Goal: Check status: Check status

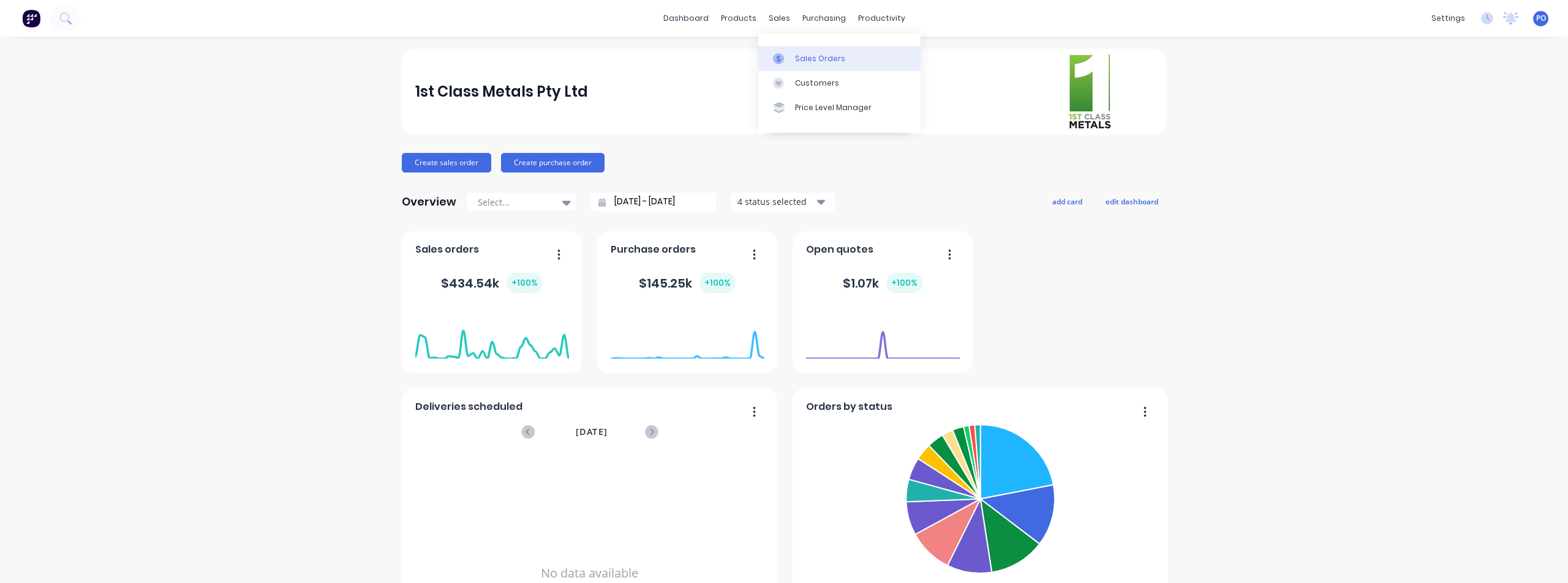
click at [795, 54] on div "Sales Orders" at bounding box center [820, 59] width 51 height 11
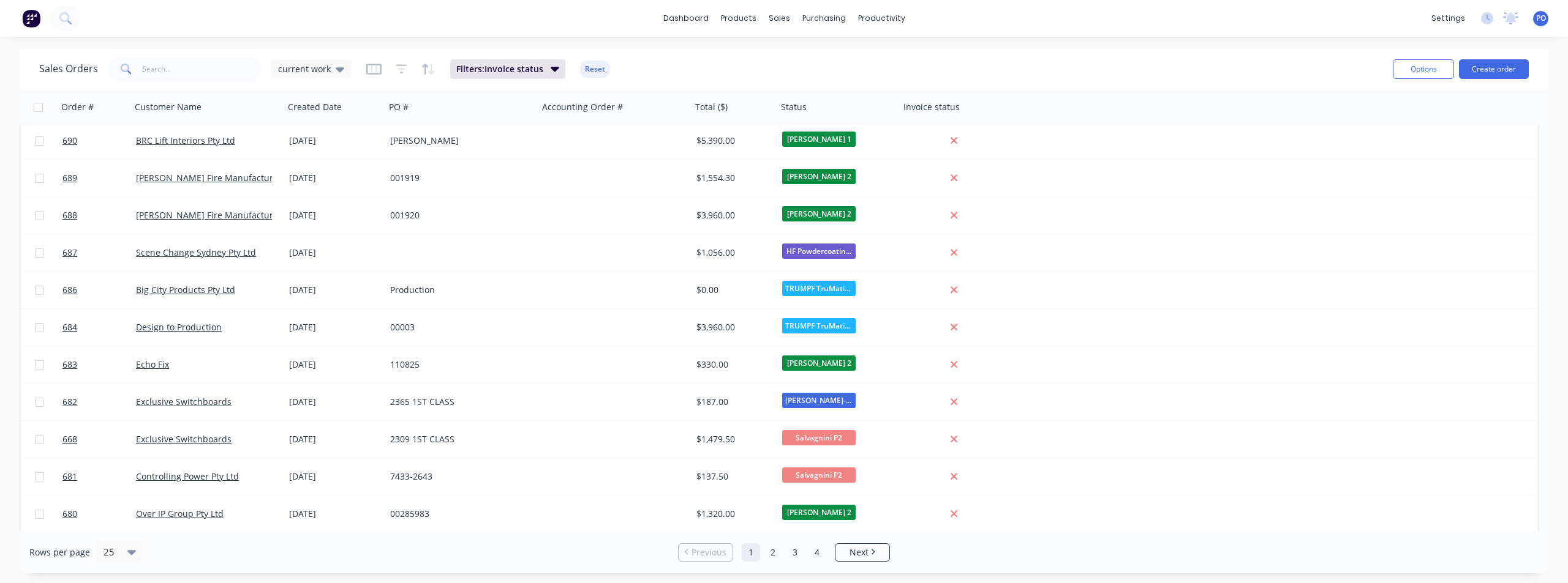
scroll to position [528, 0]
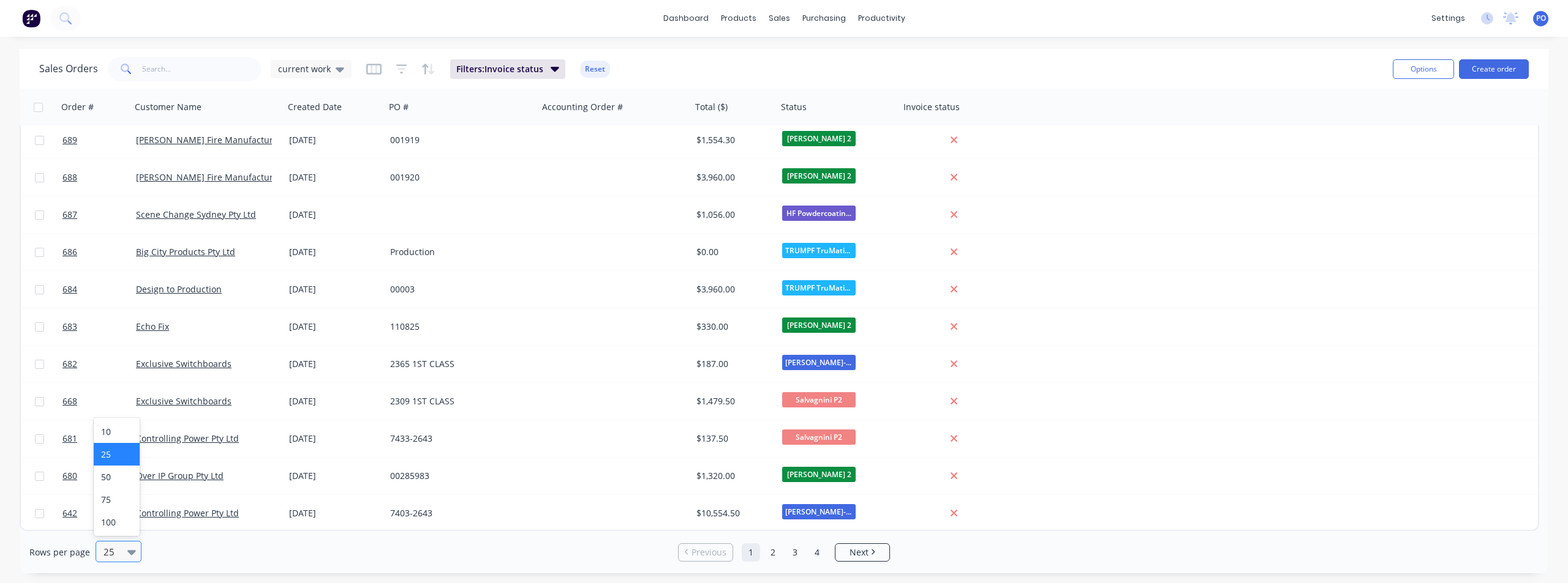
click at [122, 552] on div "25" at bounding box center [113, 552] width 29 height 20
click at [117, 523] on div "100" at bounding box center [116, 522] width 46 height 23
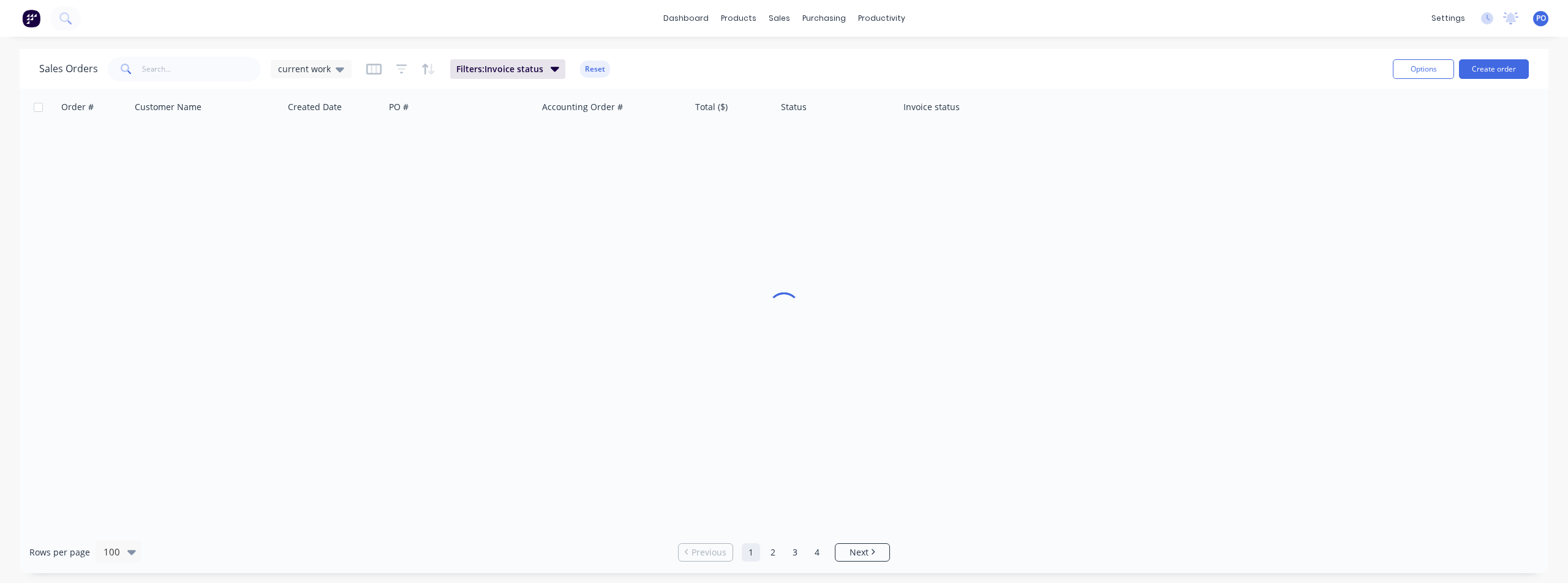
scroll to position [0, 0]
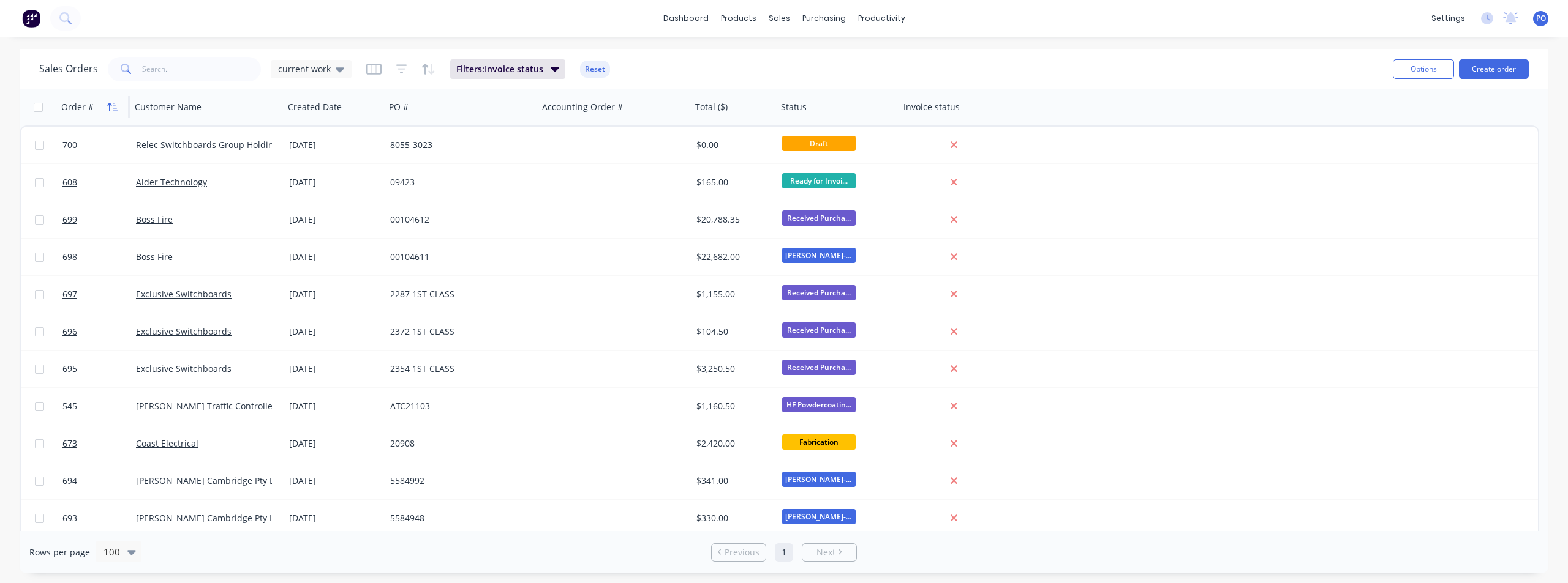
click at [108, 109] on icon "button" at bounding box center [113, 106] width 11 height 10
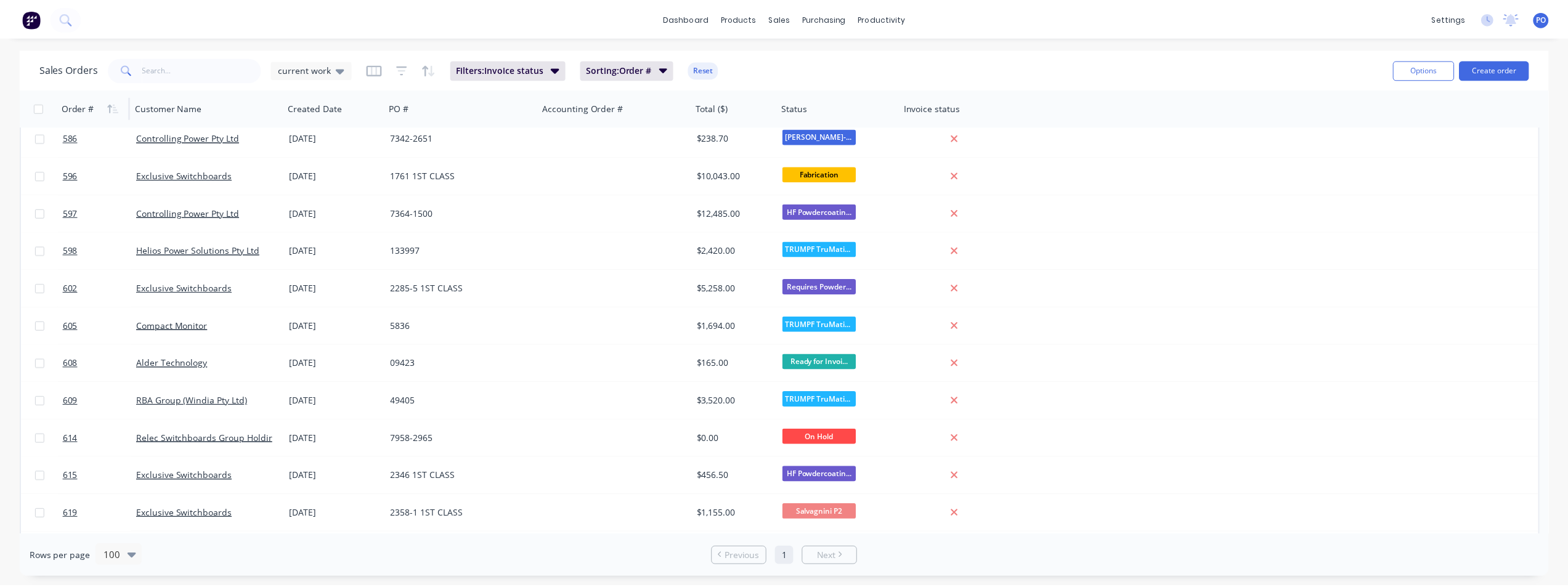
scroll to position [555, 0]
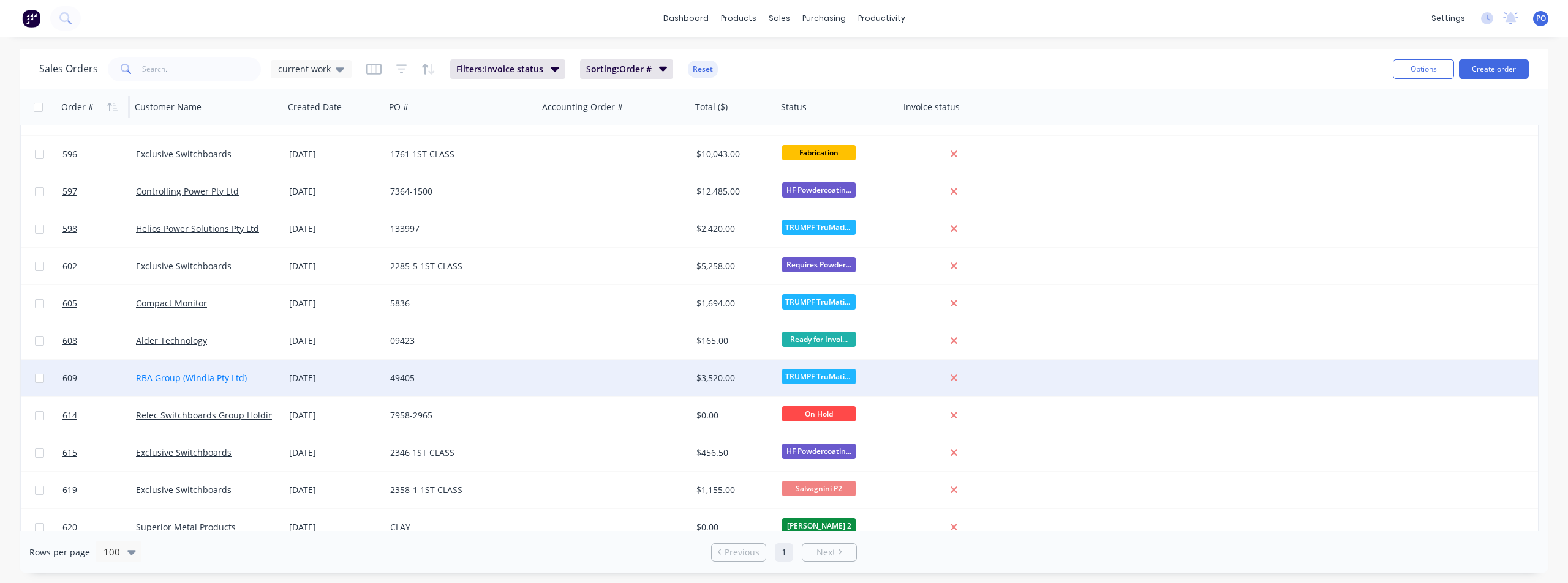
click at [212, 381] on link "RBA Group (Windia Pty Ltd)" at bounding box center [191, 378] width 111 height 12
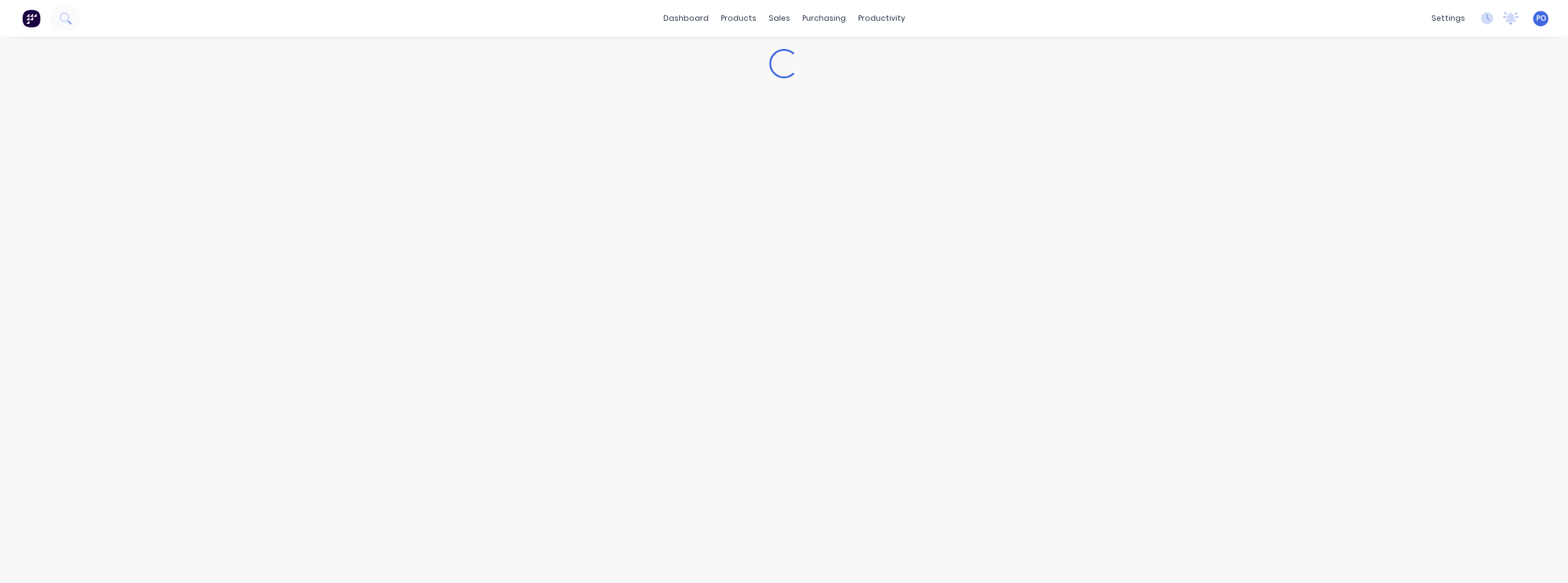
click at [212, 381] on div "Loading..." at bounding box center [784, 309] width 1568 height 546
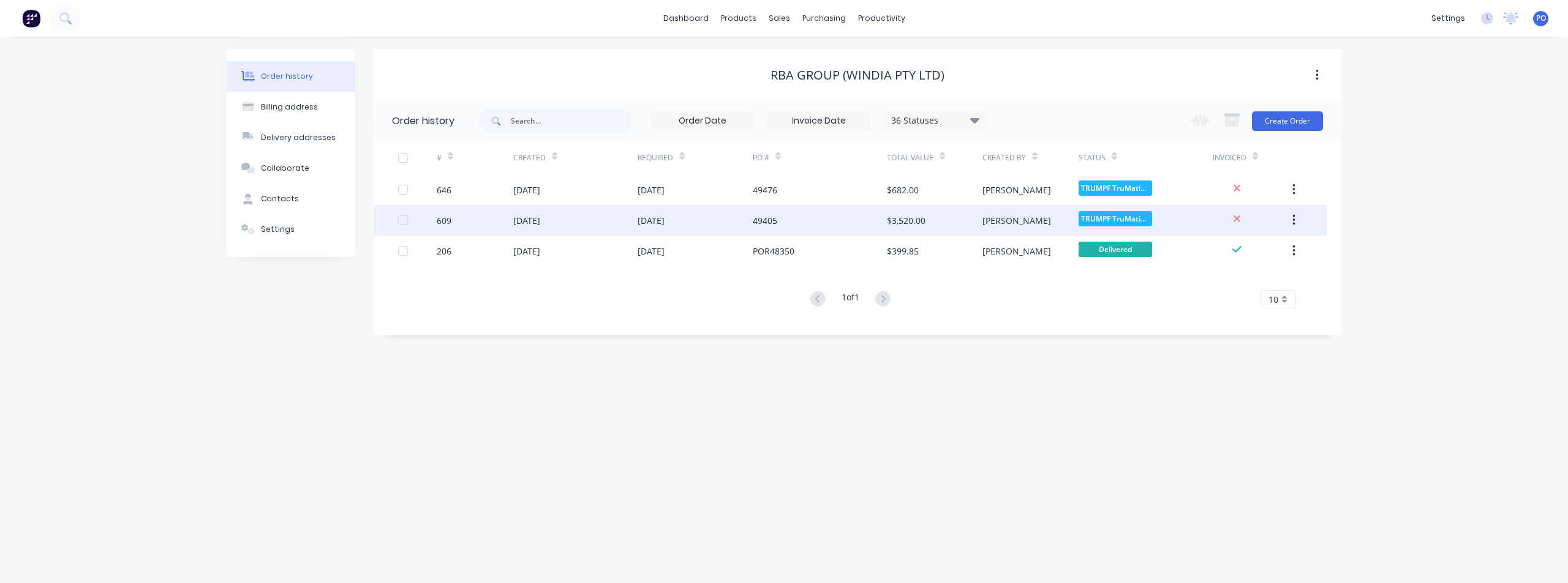
click at [527, 218] on div "[DATE]" at bounding box center [527, 221] width 27 height 13
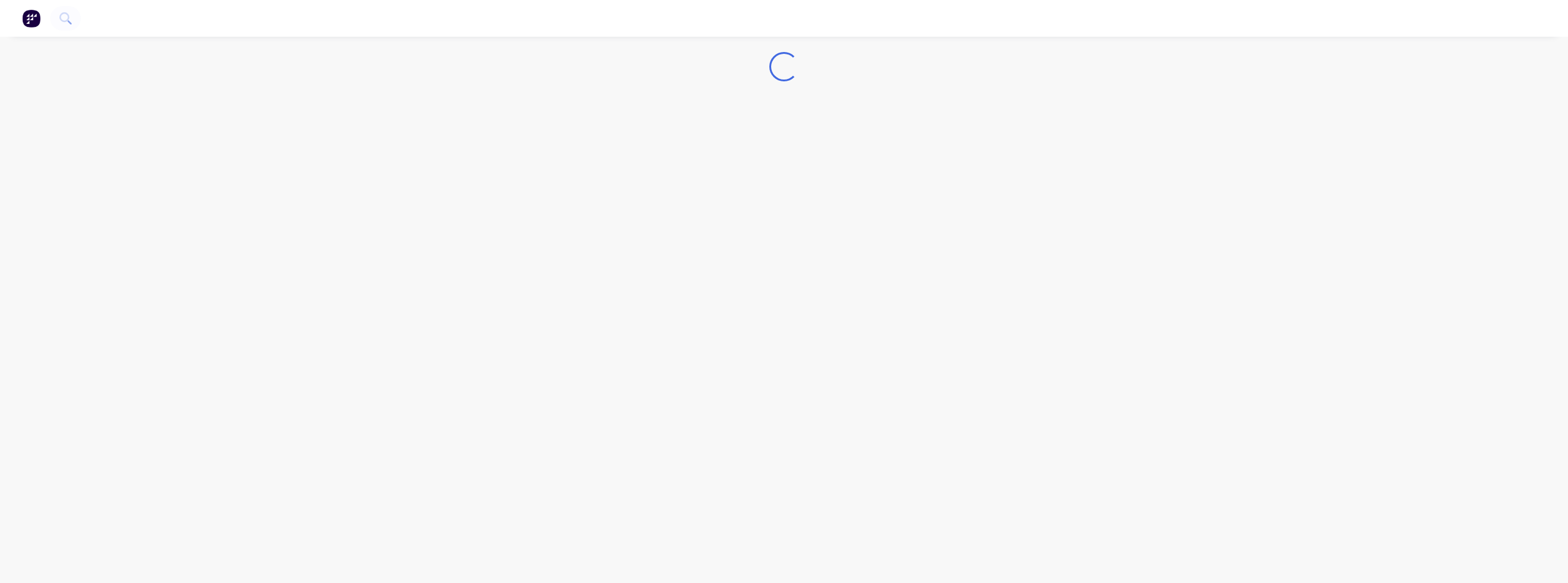
click at [527, 218] on div "Loading..." at bounding box center [784, 292] width 1568 height 583
